Goal: Task Accomplishment & Management: Use online tool/utility

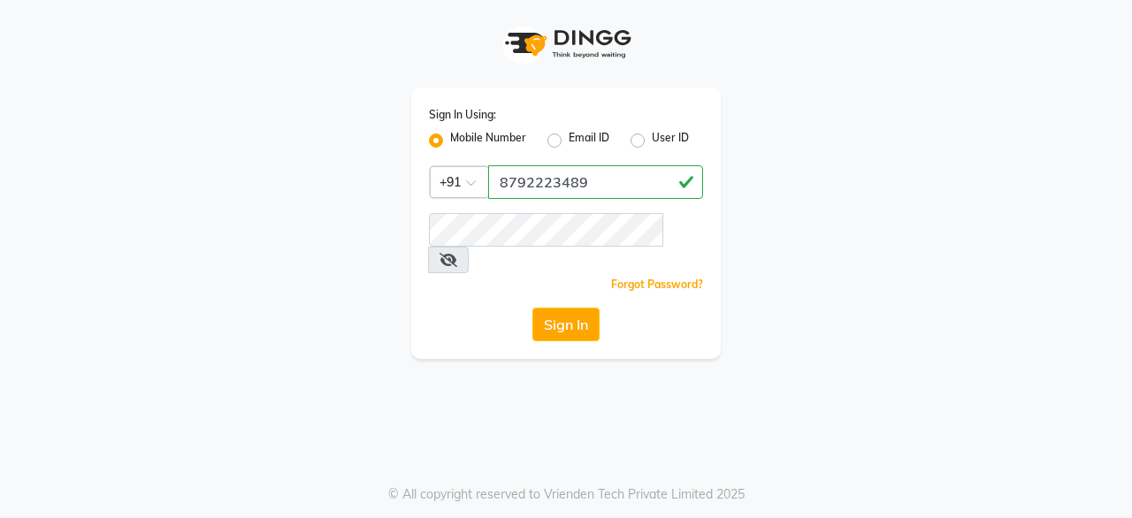
type input "8792223489"
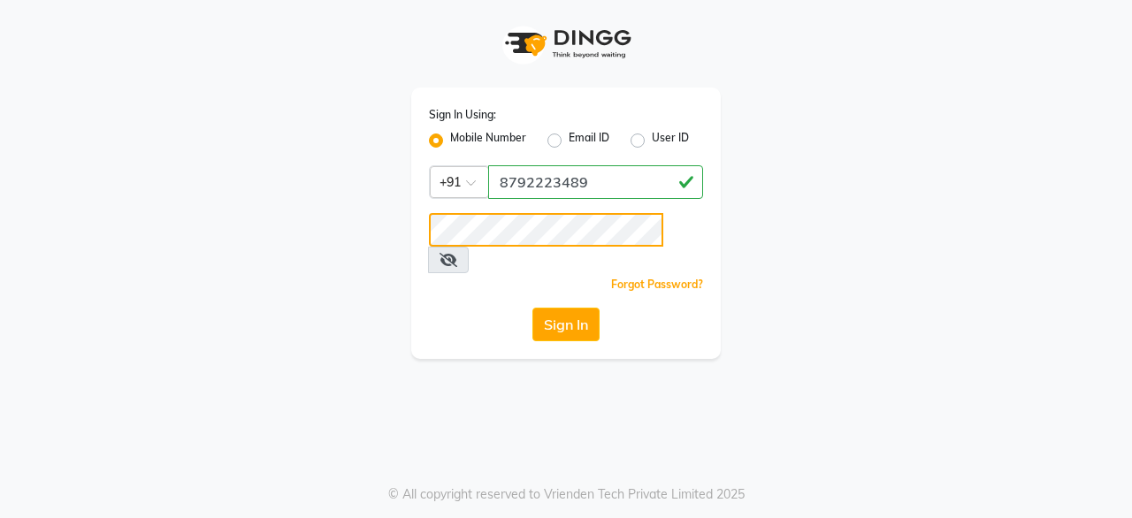
click at [532, 308] on button "Sign In" at bounding box center [565, 325] width 67 height 34
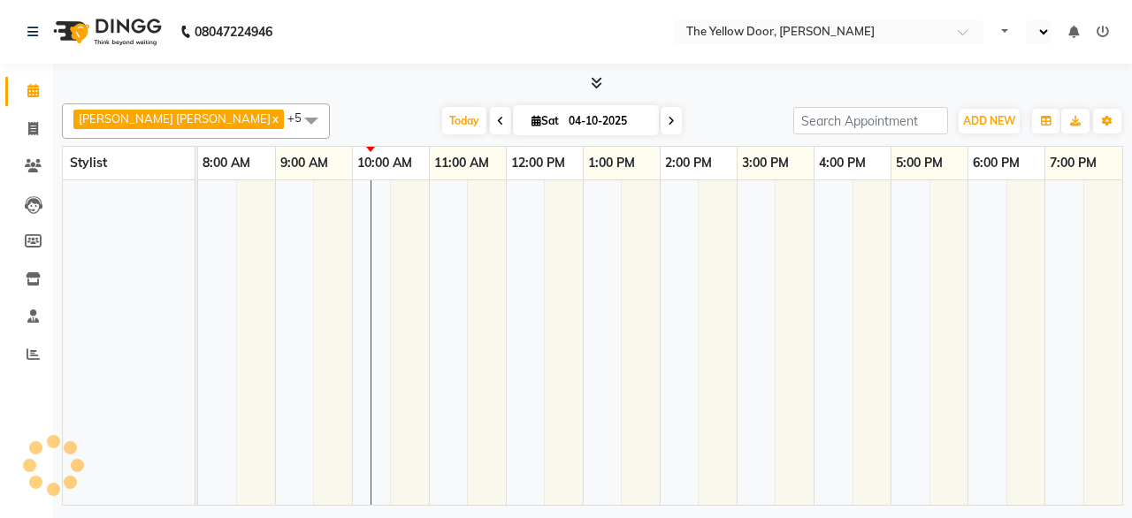
select select "en"
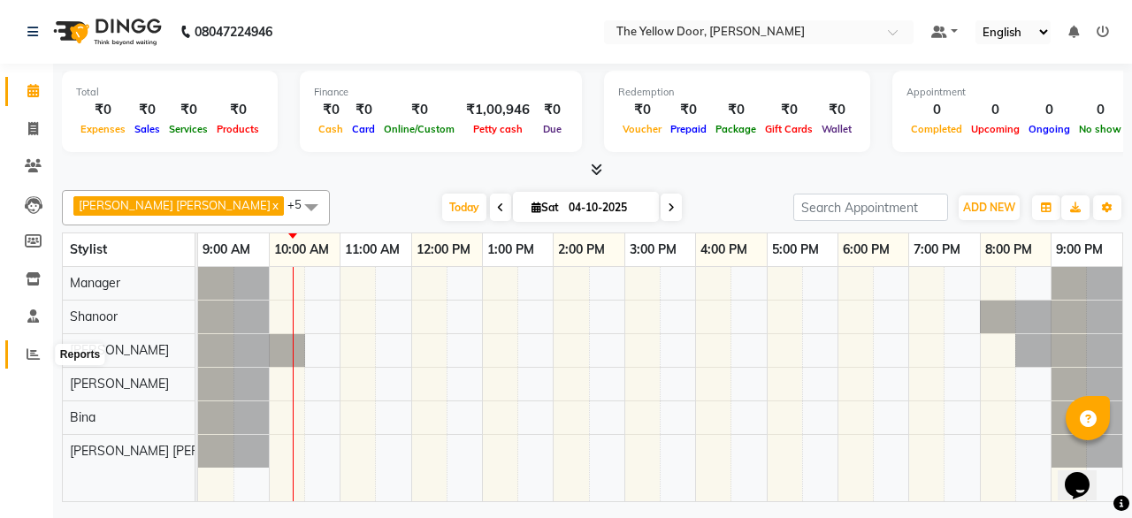
click at [39, 354] on icon at bounding box center [33, 354] width 13 height 13
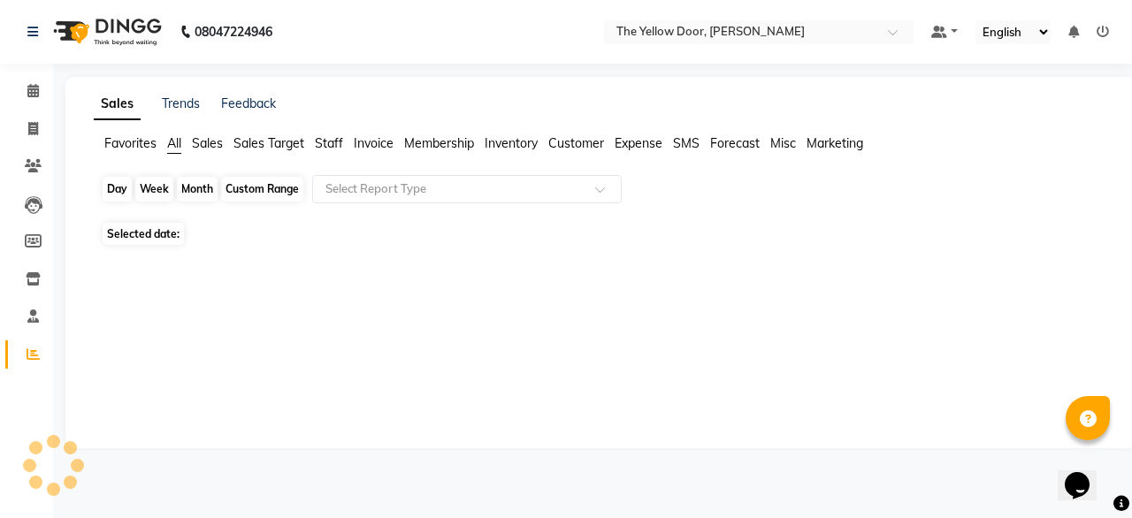
click at [120, 186] on div "Day" at bounding box center [117, 189] width 29 height 25
select select "10"
select select "2025"
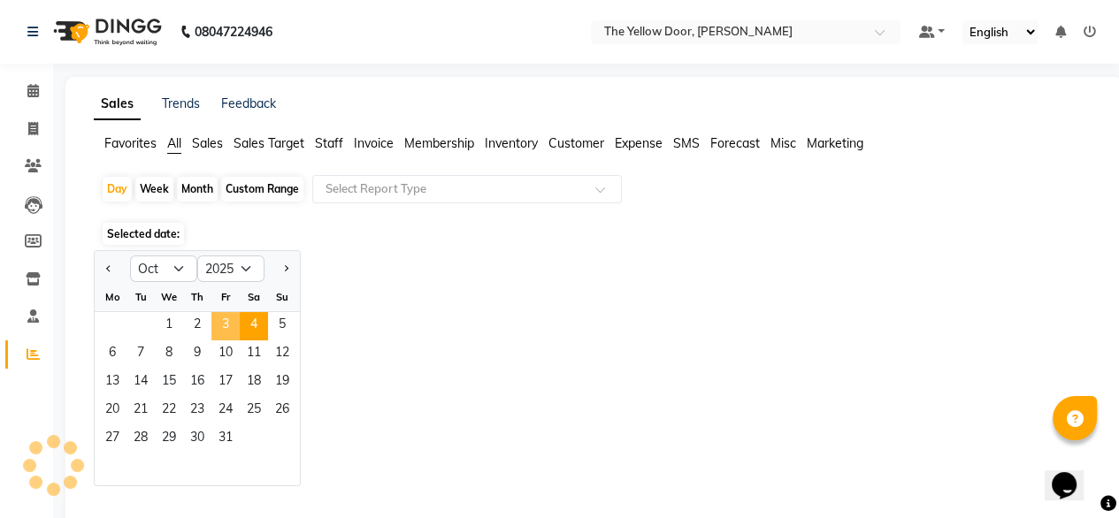
click at [226, 320] on span "3" at bounding box center [225, 326] width 28 height 28
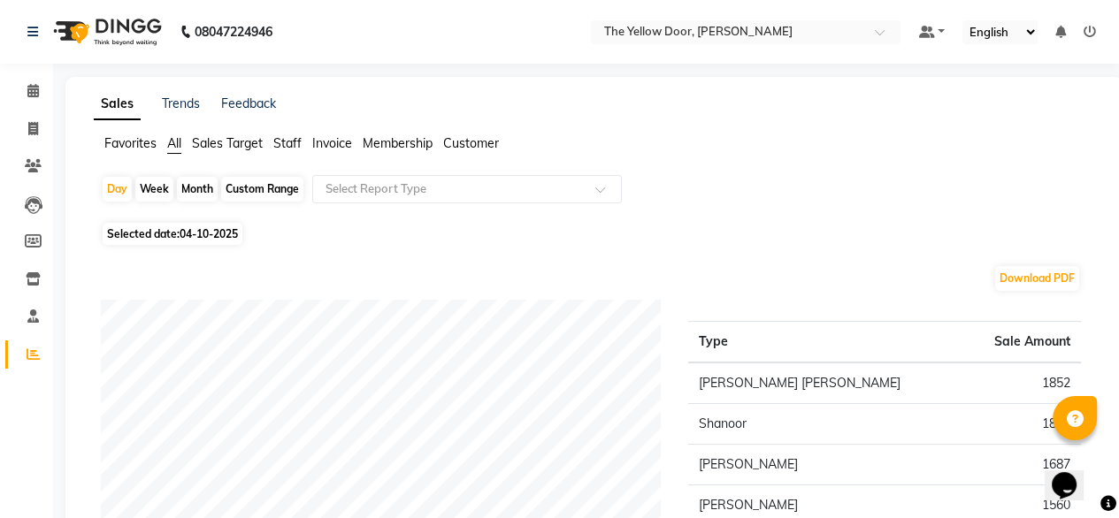
click at [199, 184] on div "Month" at bounding box center [197, 189] width 41 height 25
select select "10"
select select "2025"
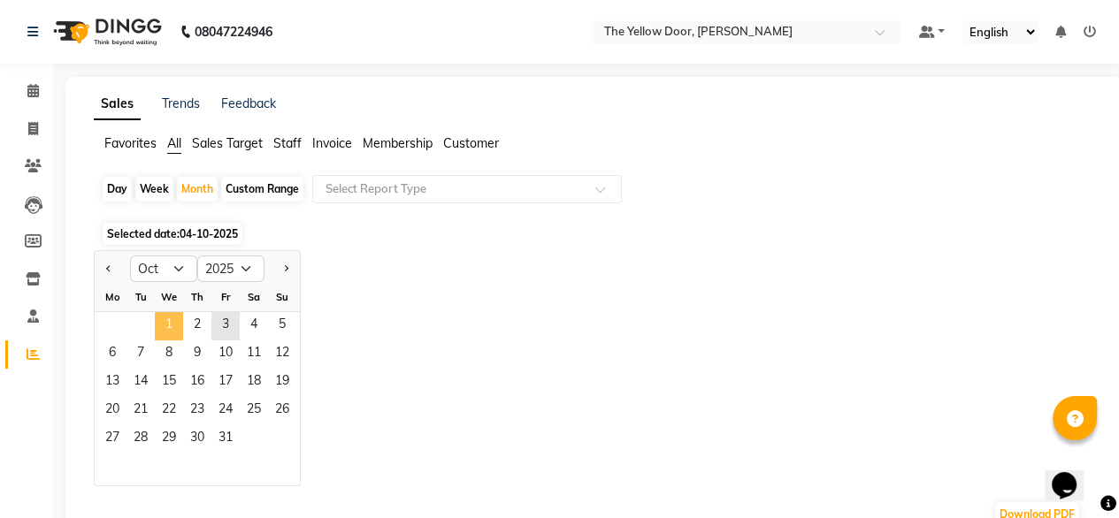
click at [170, 323] on span "1" at bounding box center [169, 326] width 28 height 28
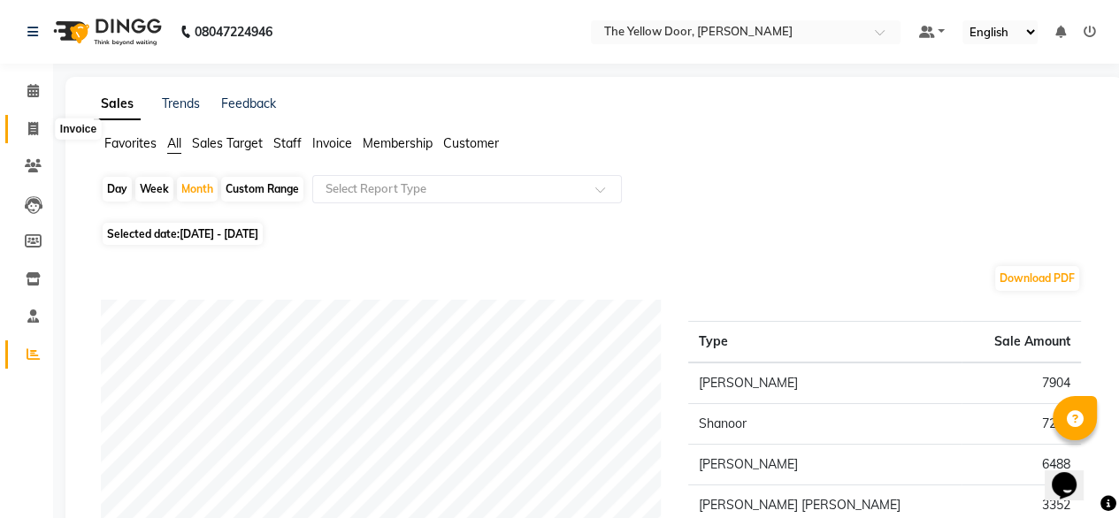
click at [28, 126] on icon at bounding box center [33, 128] width 10 height 13
select select "service"
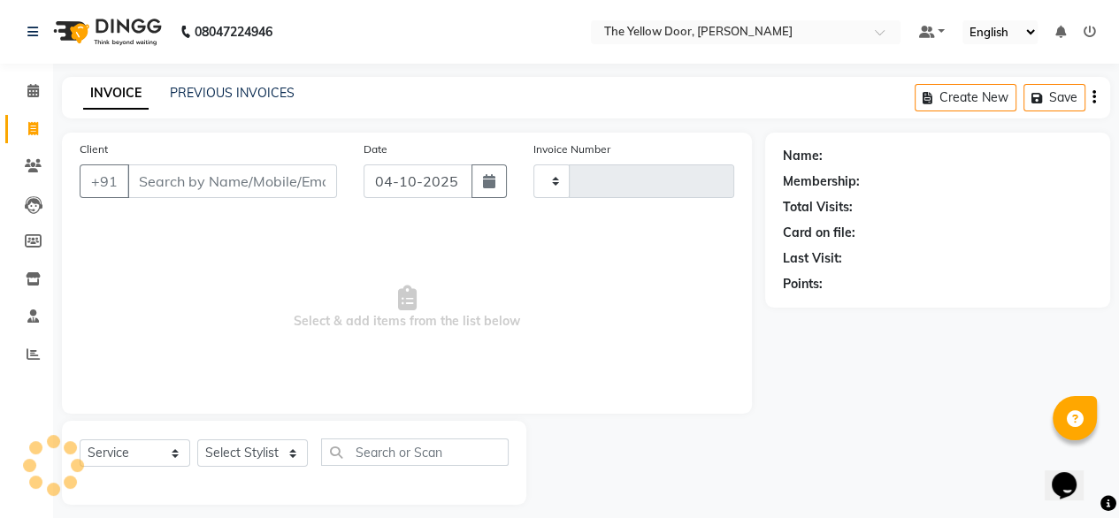
scroll to position [14, 0]
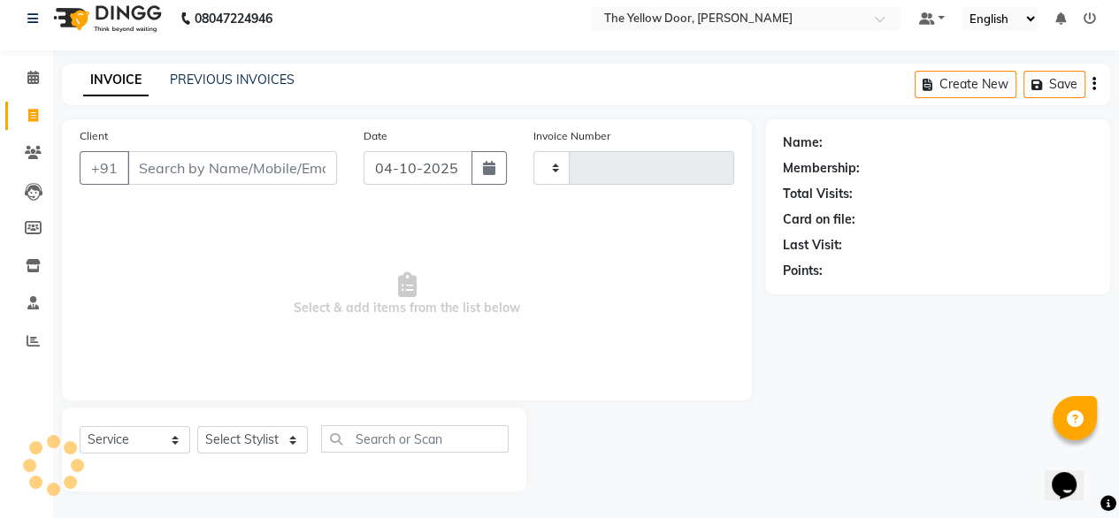
type input "03028"
select select "5650"
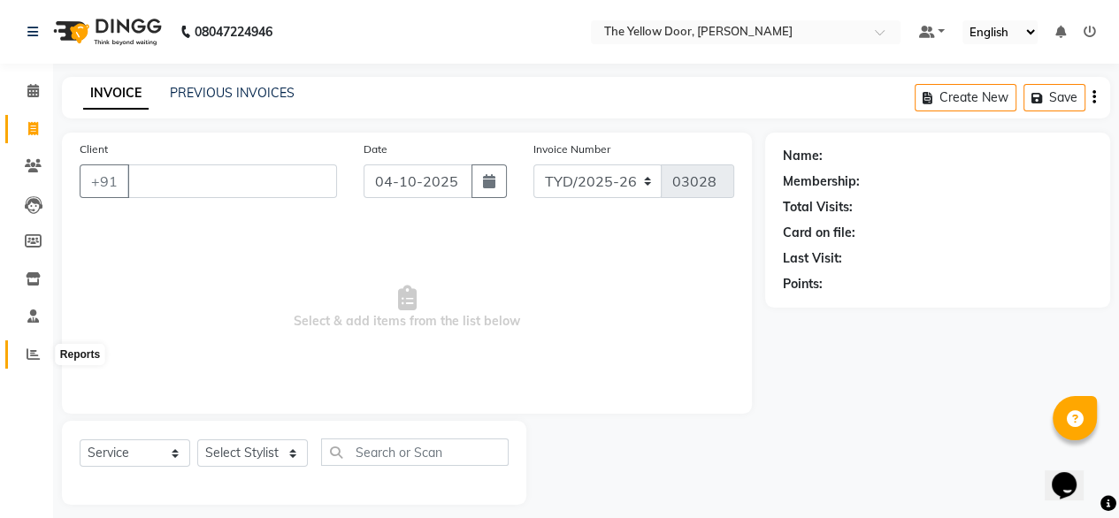
click at [34, 354] on icon at bounding box center [33, 354] width 13 height 13
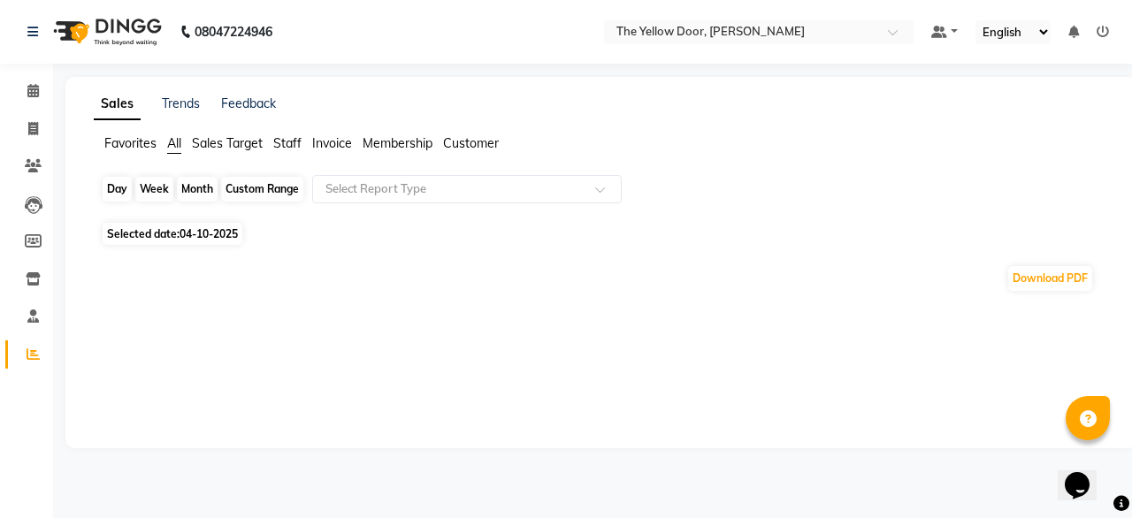
click at [118, 188] on div "Day" at bounding box center [117, 189] width 29 height 25
select select "10"
select select "2025"
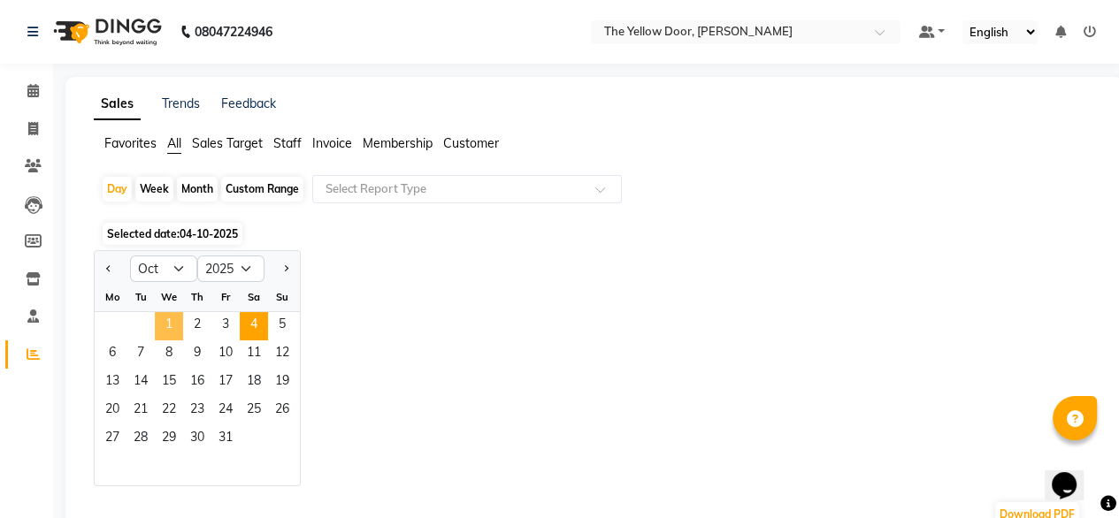
click at [180, 322] on span "1" at bounding box center [169, 326] width 28 height 28
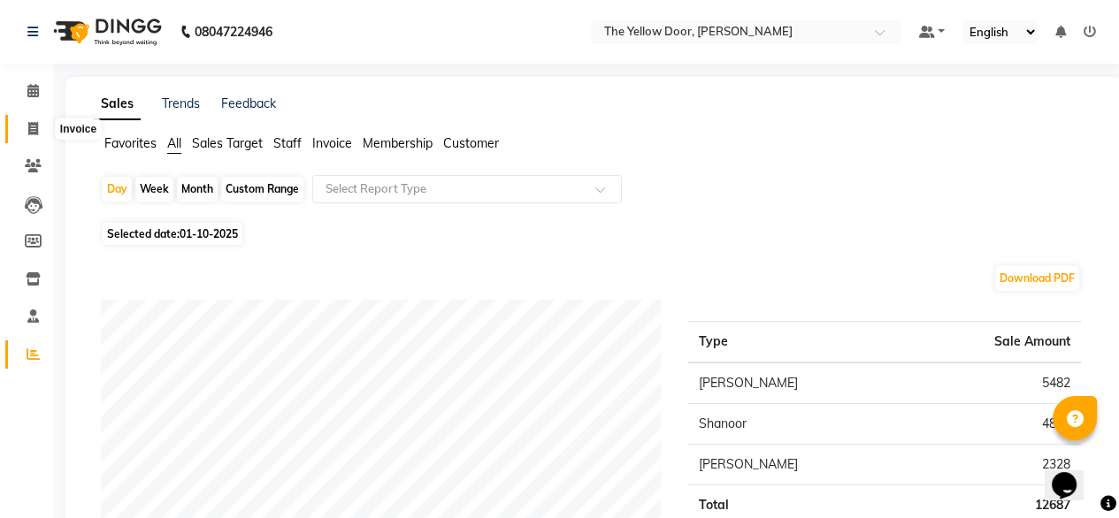
click at [34, 126] on icon at bounding box center [33, 128] width 10 height 13
select select "service"
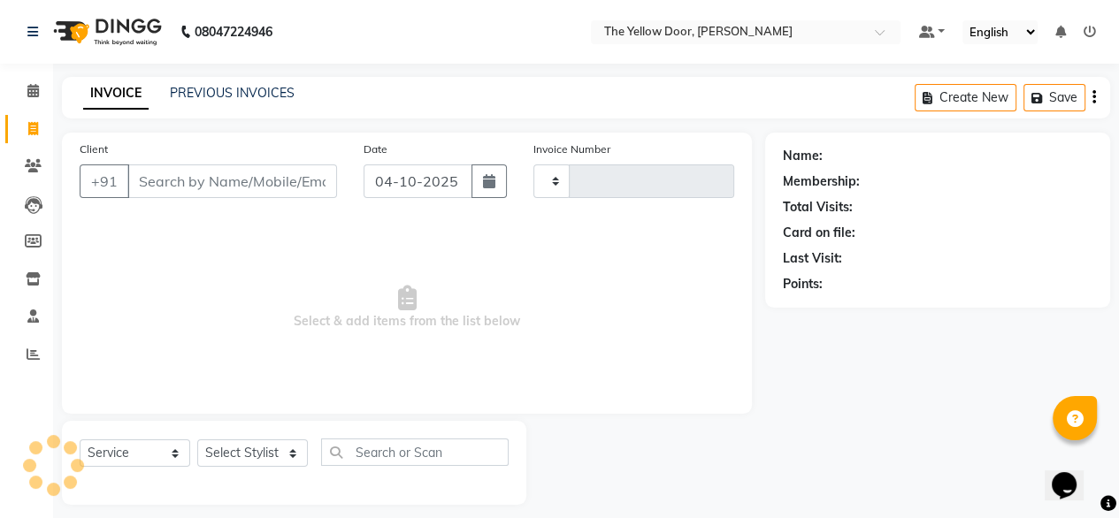
scroll to position [14, 0]
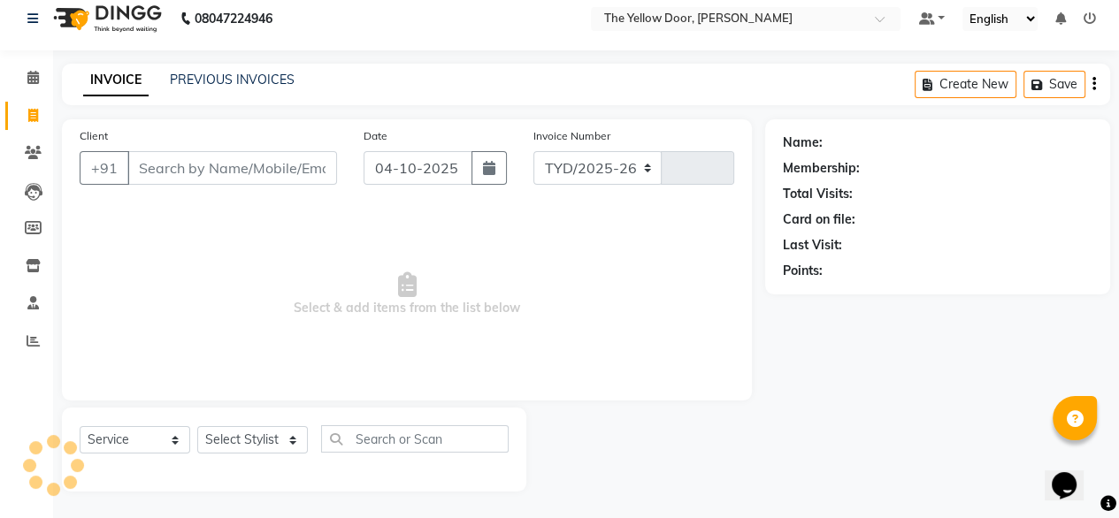
select select "5650"
type input "03028"
click at [32, 75] on icon at bounding box center [32, 77] width 11 height 13
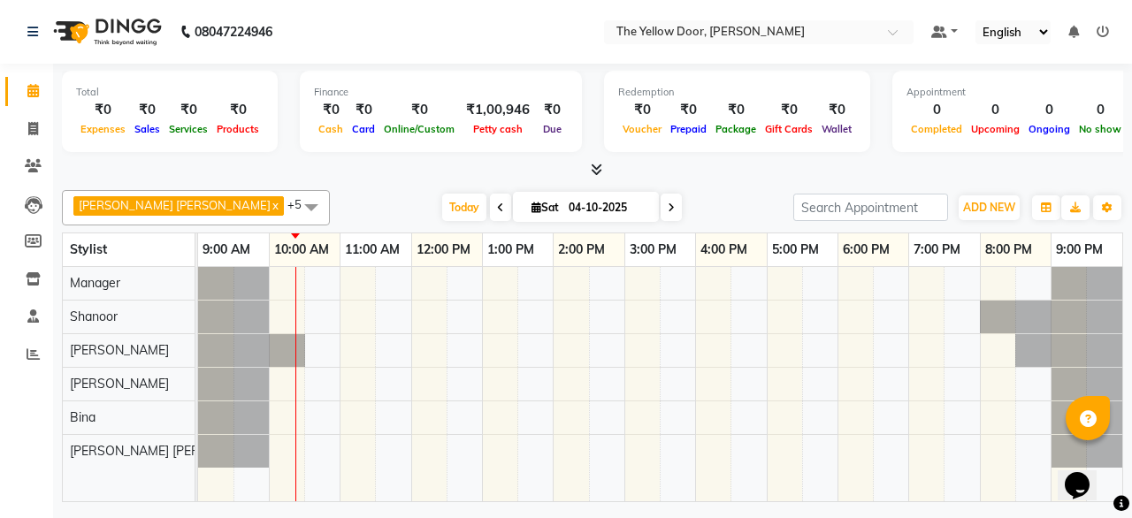
click at [497, 203] on icon at bounding box center [500, 208] width 7 height 11
type input "03-10-2025"
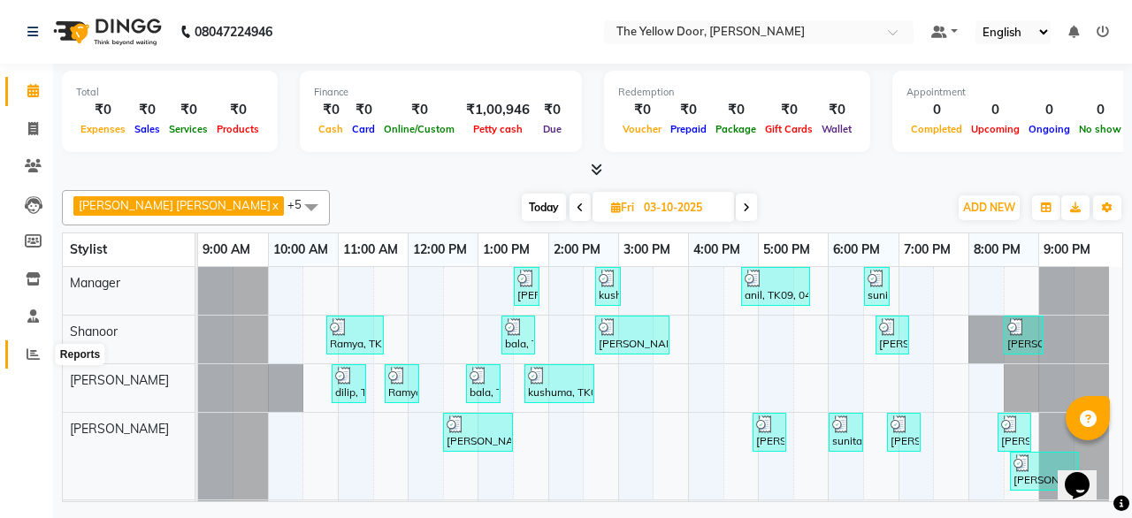
click at [30, 355] on icon at bounding box center [33, 354] width 13 height 13
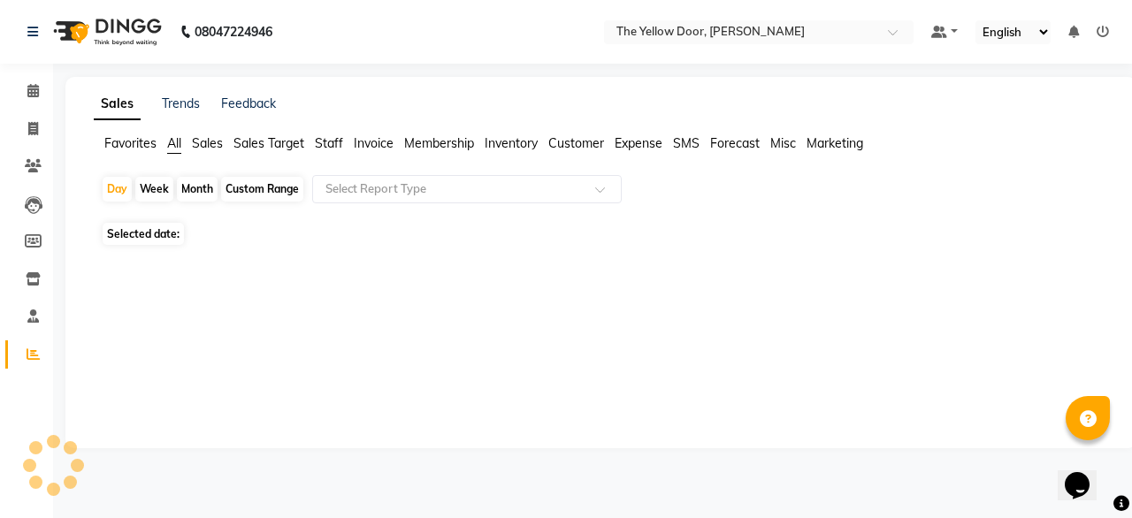
click at [202, 189] on div "Month" at bounding box center [197, 189] width 41 height 25
select select "10"
select select "2025"
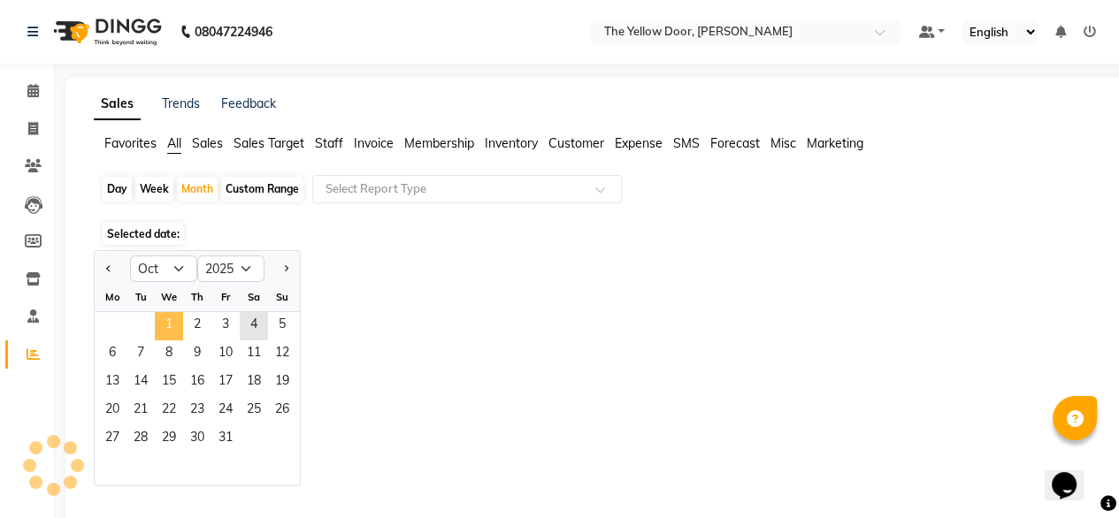
click at [161, 323] on span "1" at bounding box center [169, 326] width 28 height 28
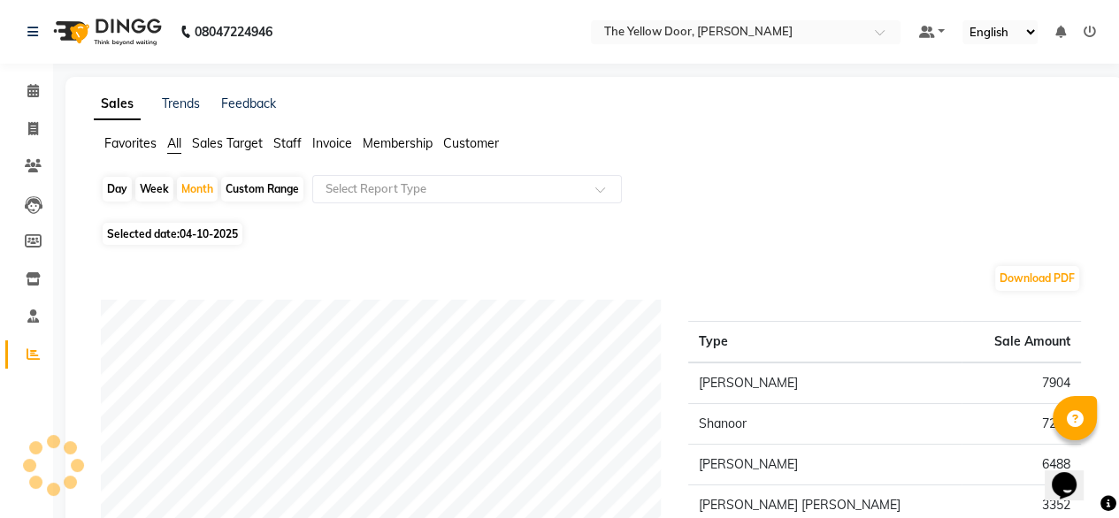
click at [678, 253] on div "Download PDF Staff summary Type Sale [PERSON_NAME] 7904 Shanoor 7243 [PERSON_NA…" at bounding box center [591, 462] width 1008 height 425
click at [114, 190] on div "Day" at bounding box center [117, 189] width 29 height 25
select select "10"
select select "2025"
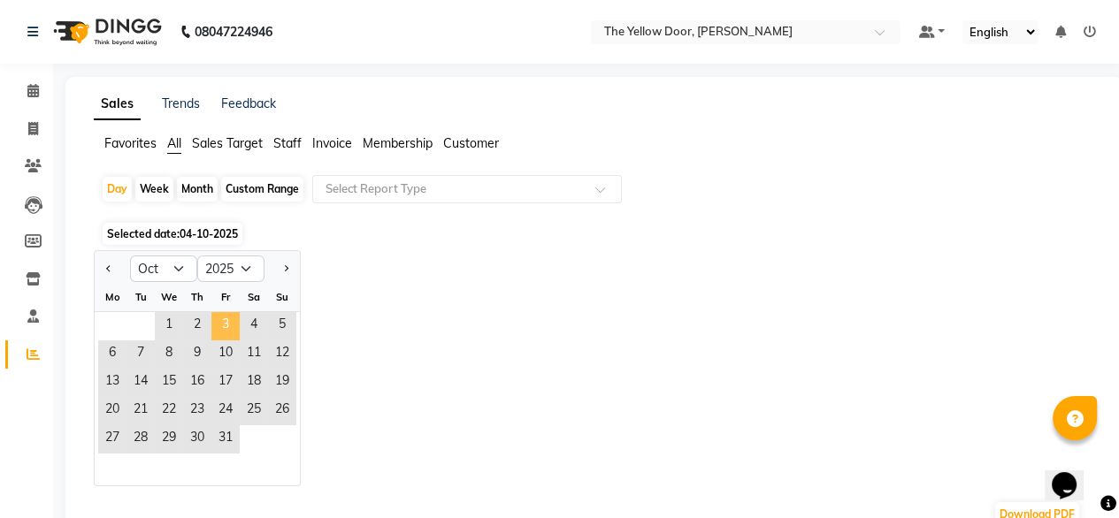
click at [231, 319] on span "3" at bounding box center [225, 326] width 28 height 28
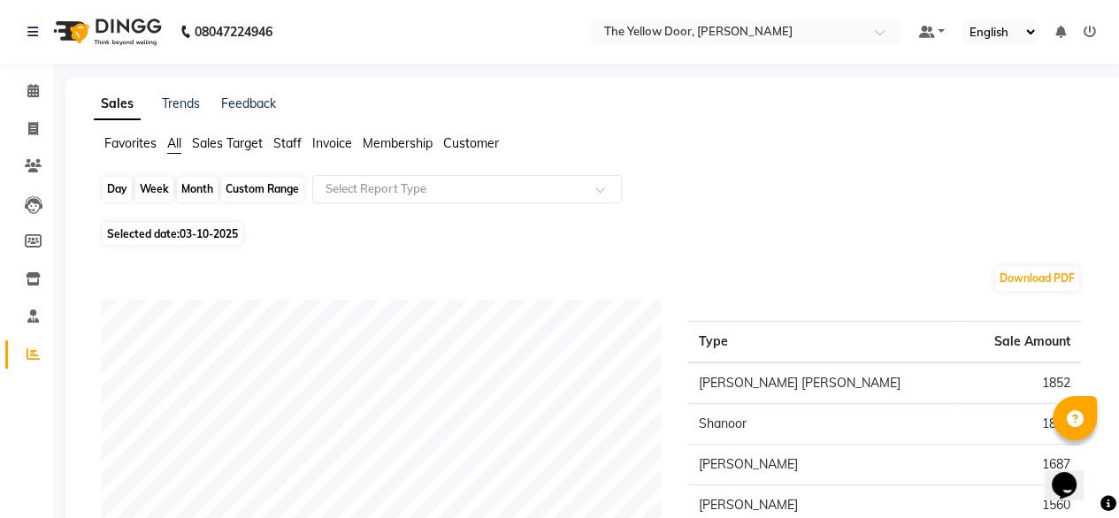
click at [119, 194] on div "Day" at bounding box center [117, 189] width 29 height 25
select select "10"
select select "2025"
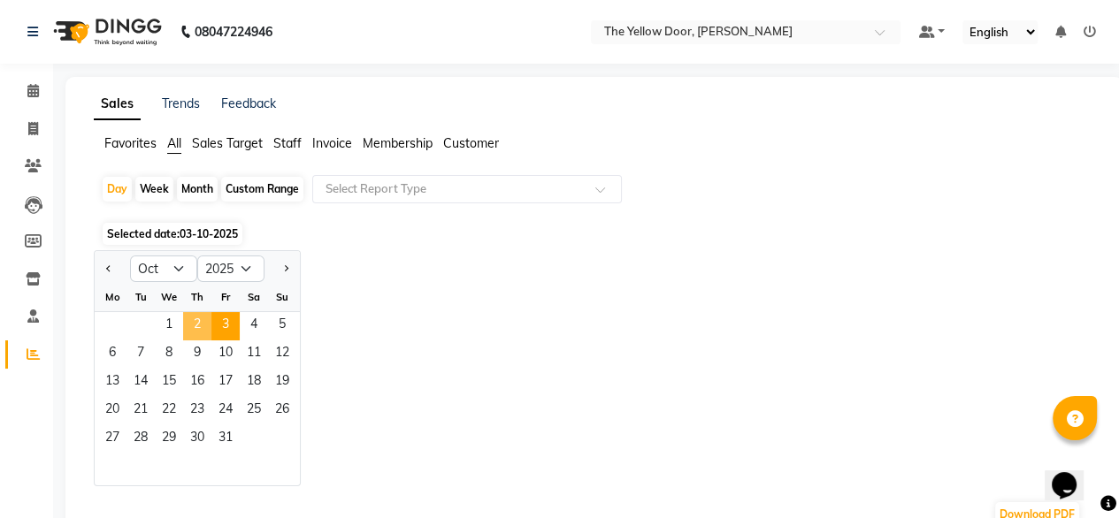
click at [193, 326] on span "2" at bounding box center [197, 326] width 28 height 28
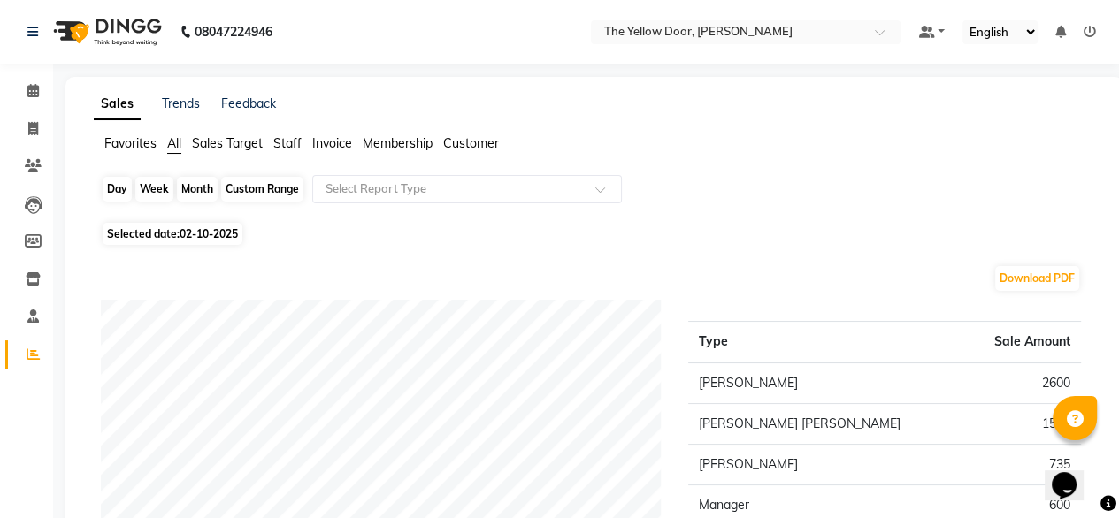
click at [119, 199] on div "Day" at bounding box center [117, 189] width 29 height 25
select select "10"
select select "2025"
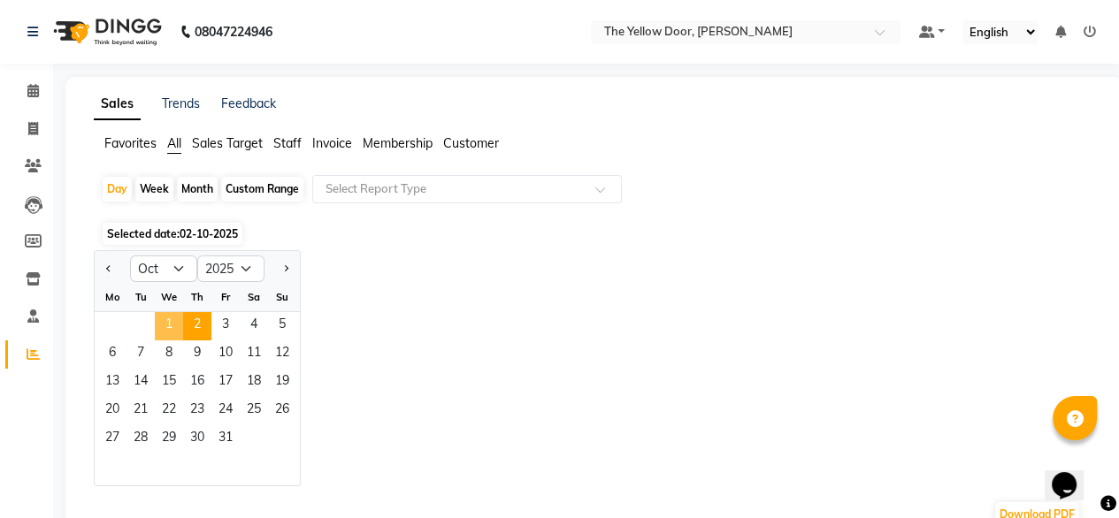
click at [163, 325] on span "1" at bounding box center [169, 326] width 28 height 28
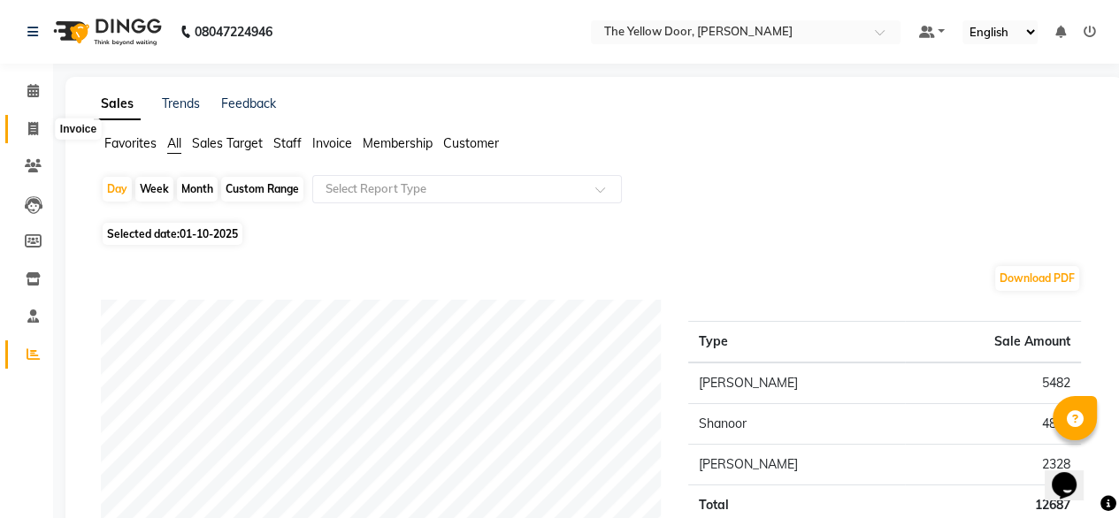
click at [31, 128] on icon at bounding box center [33, 128] width 10 height 13
select select "service"
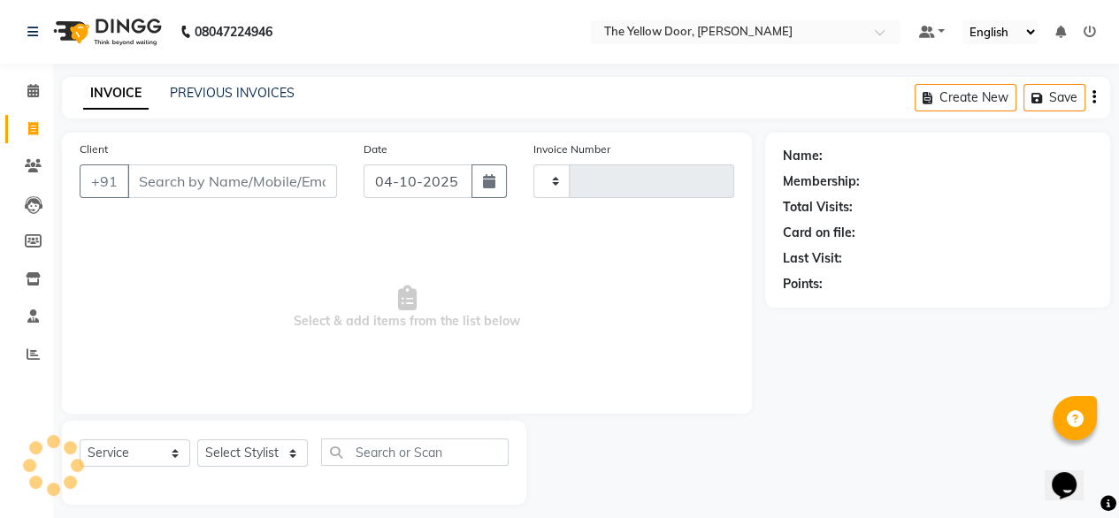
scroll to position [14, 0]
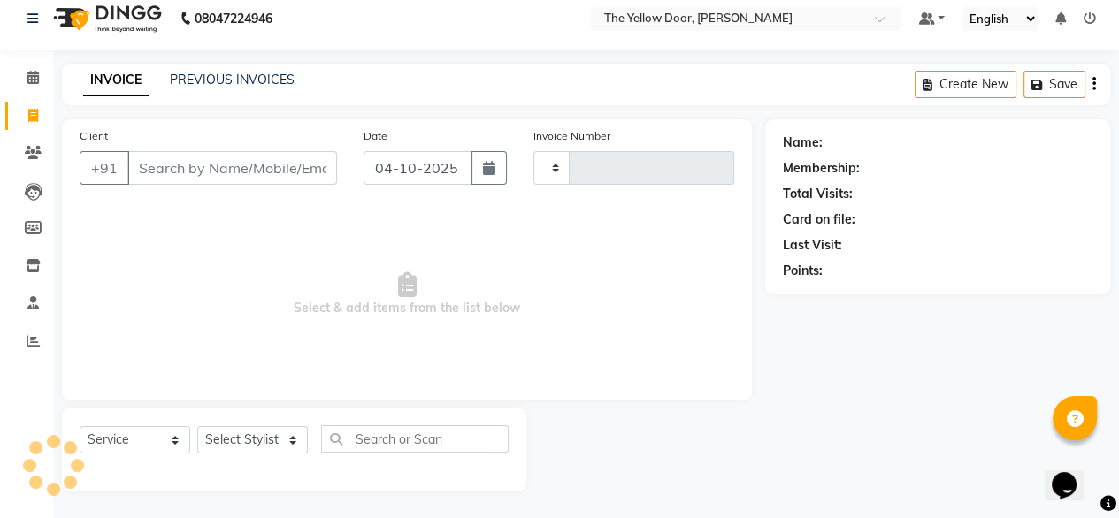
type input "03028"
select select "5650"
click at [28, 80] on icon at bounding box center [32, 77] width 11 height 13
